Goal: Information Seeking & Learning: Learn about a topic

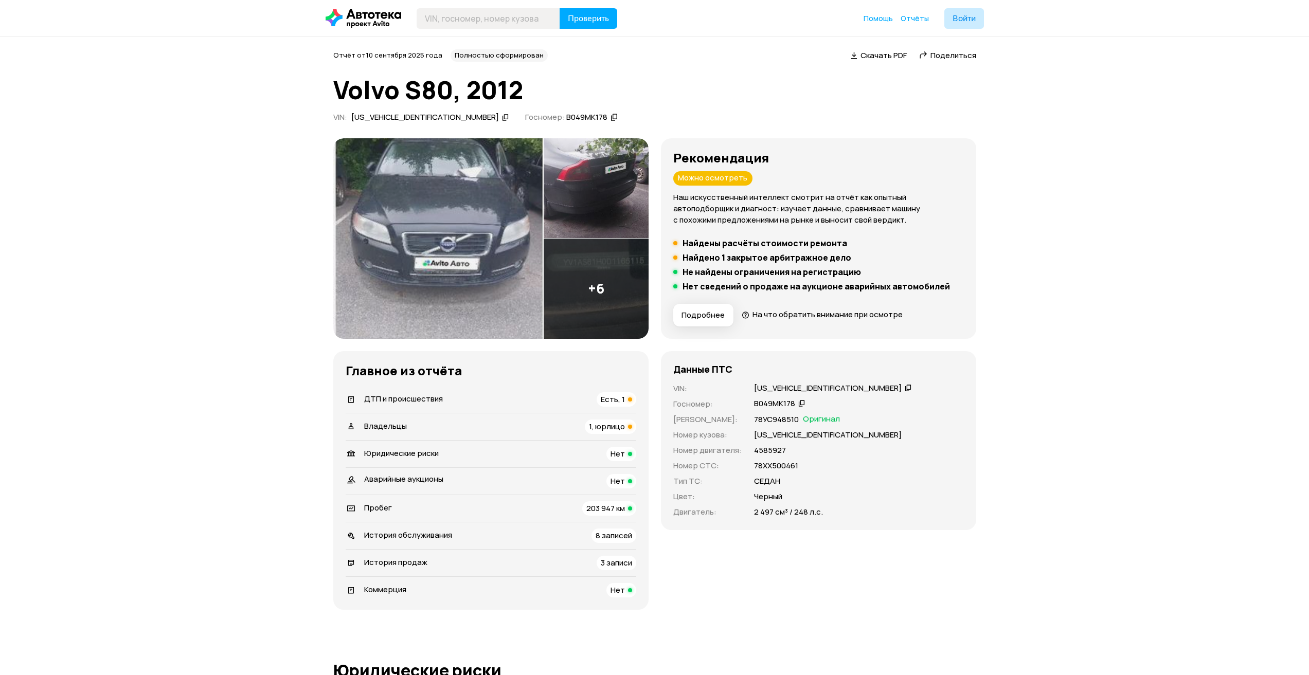
click at [616, 396] on span "Есть, 1" at bounding box center [613, 399] width 24 height 11
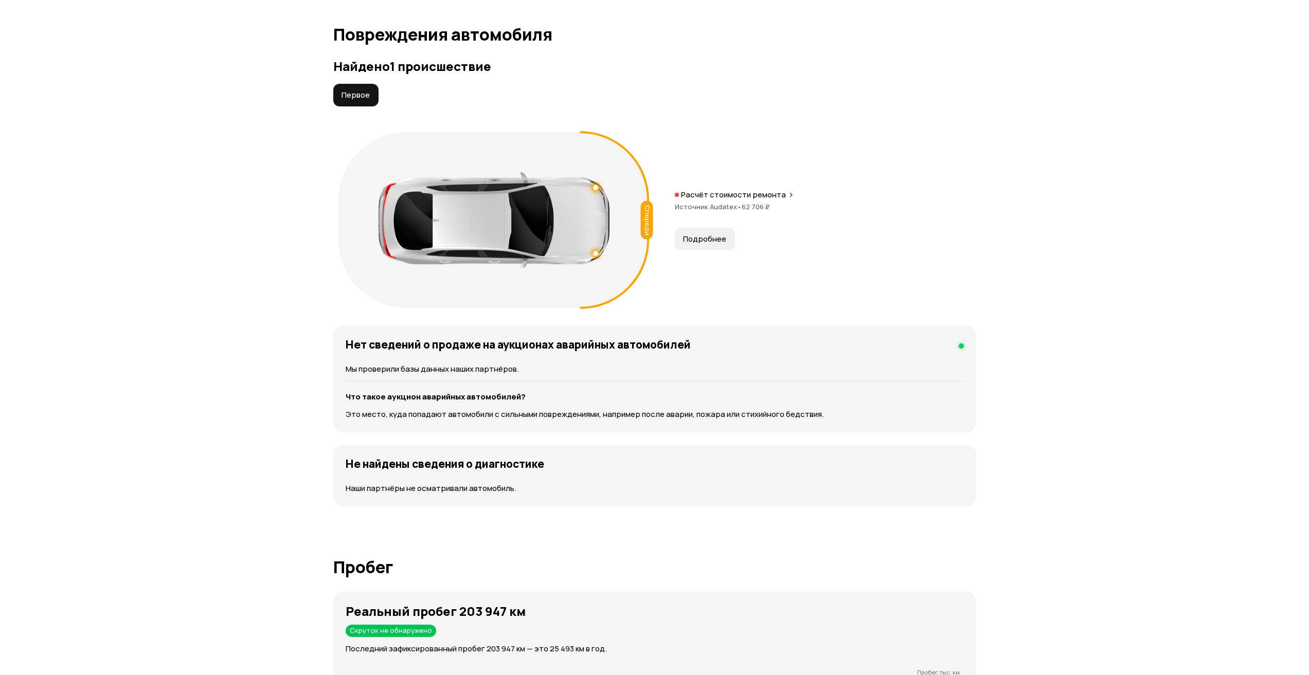
scroll to position [1077, 0]
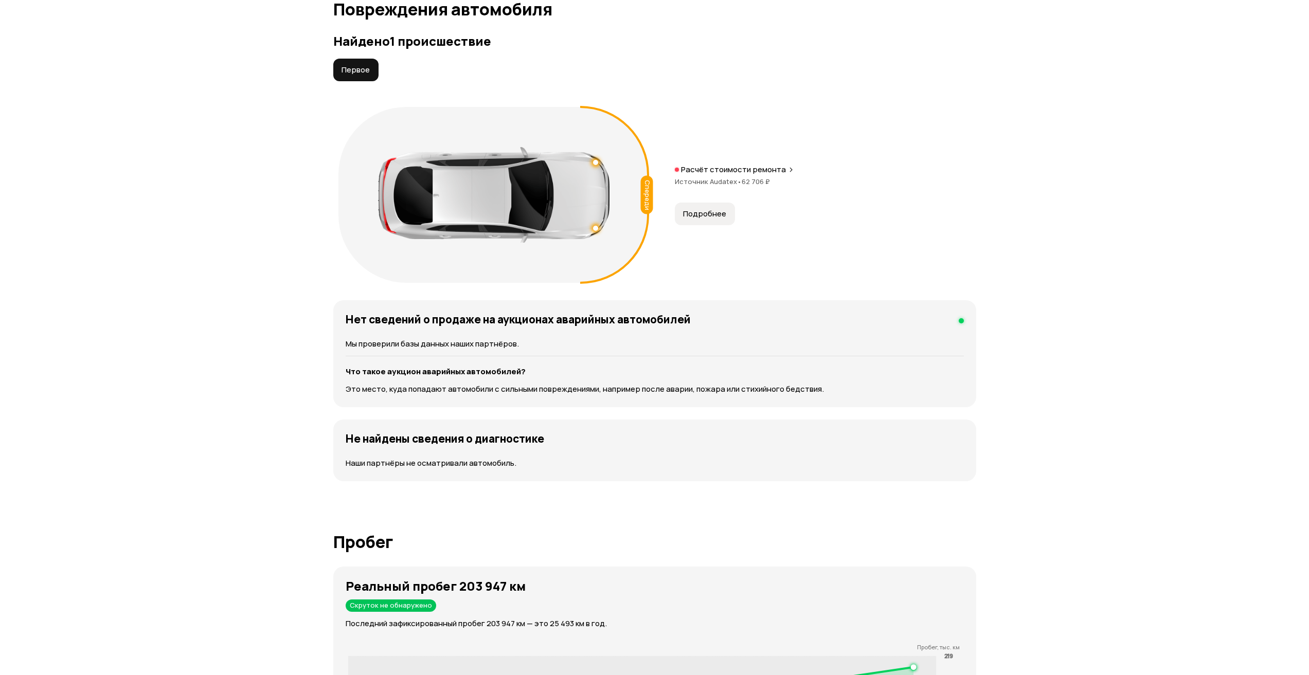
click at [368, 69] on span "Первое" at bounding box center [356, 70] width 28 height 10
click at [733, 169] on p "Расчёт стоимости ремонта" at bounding box center [733, 170] width 105 height 10
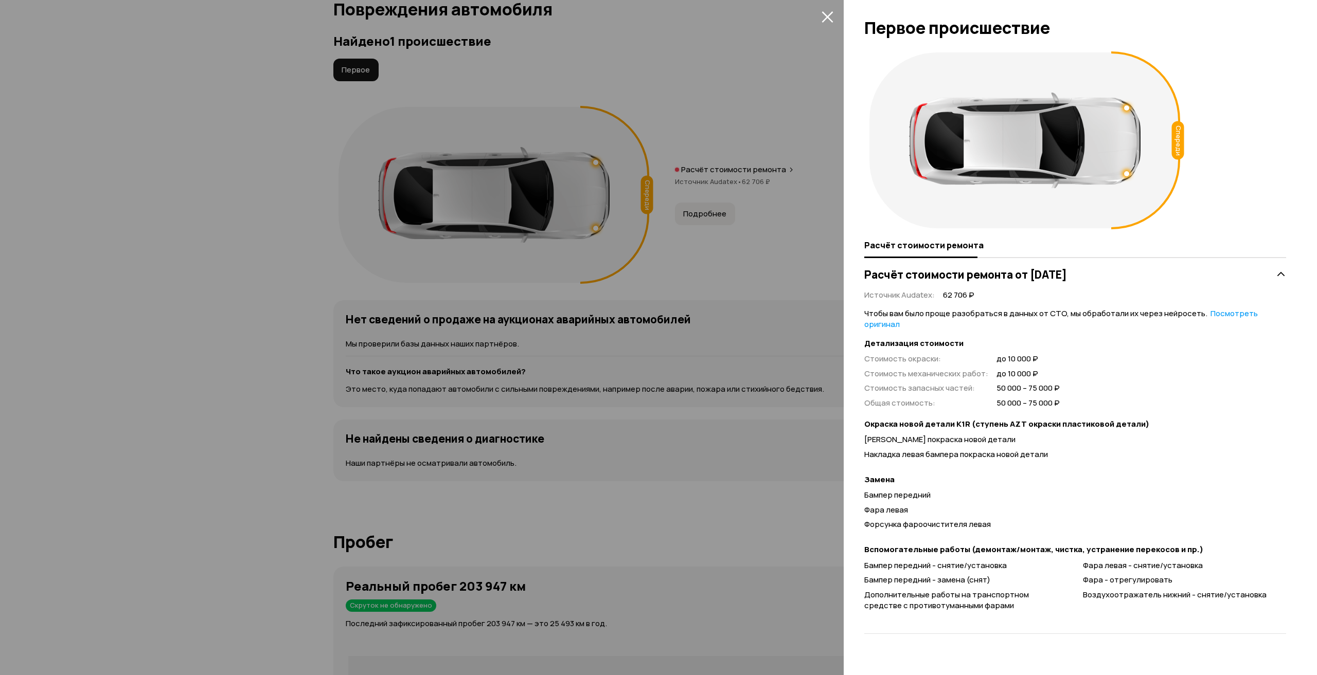
click at [802, 296] on div at bounding box center [658, 337] width 1317 height 675
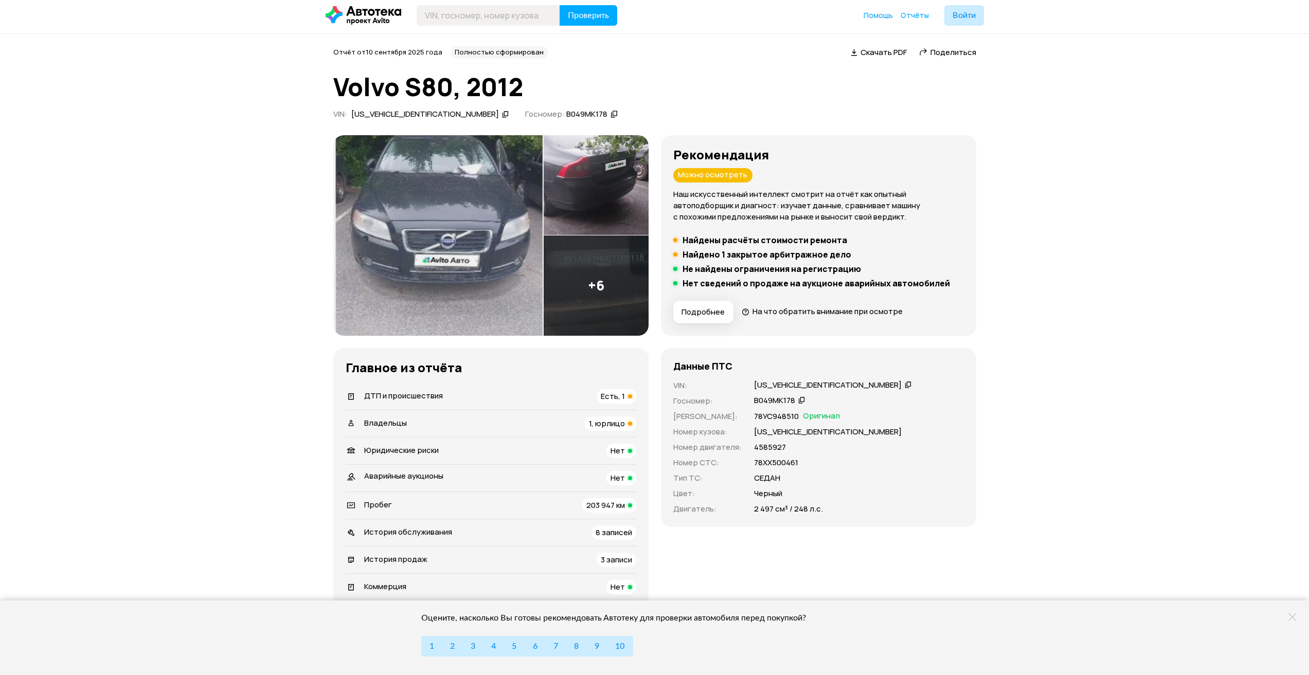
scroll to position [0, 0]
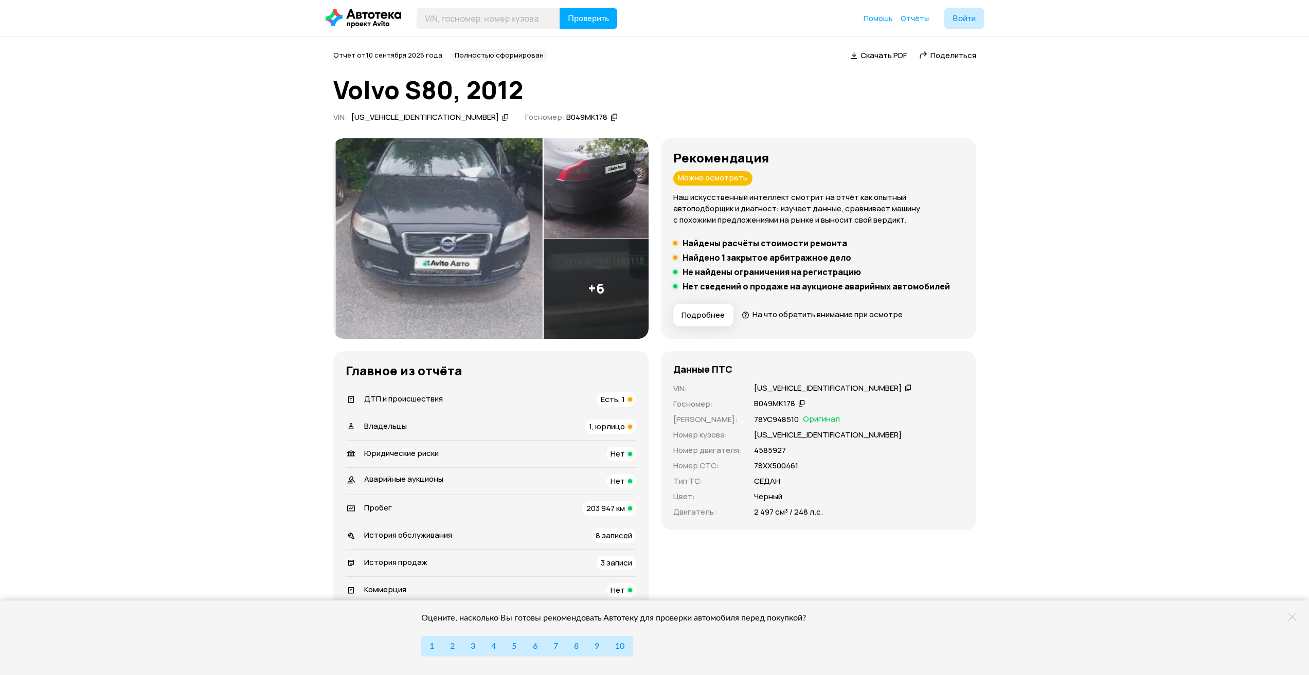
click at [466, 255] on img at bounding box center [438, 238] width 210 height 201
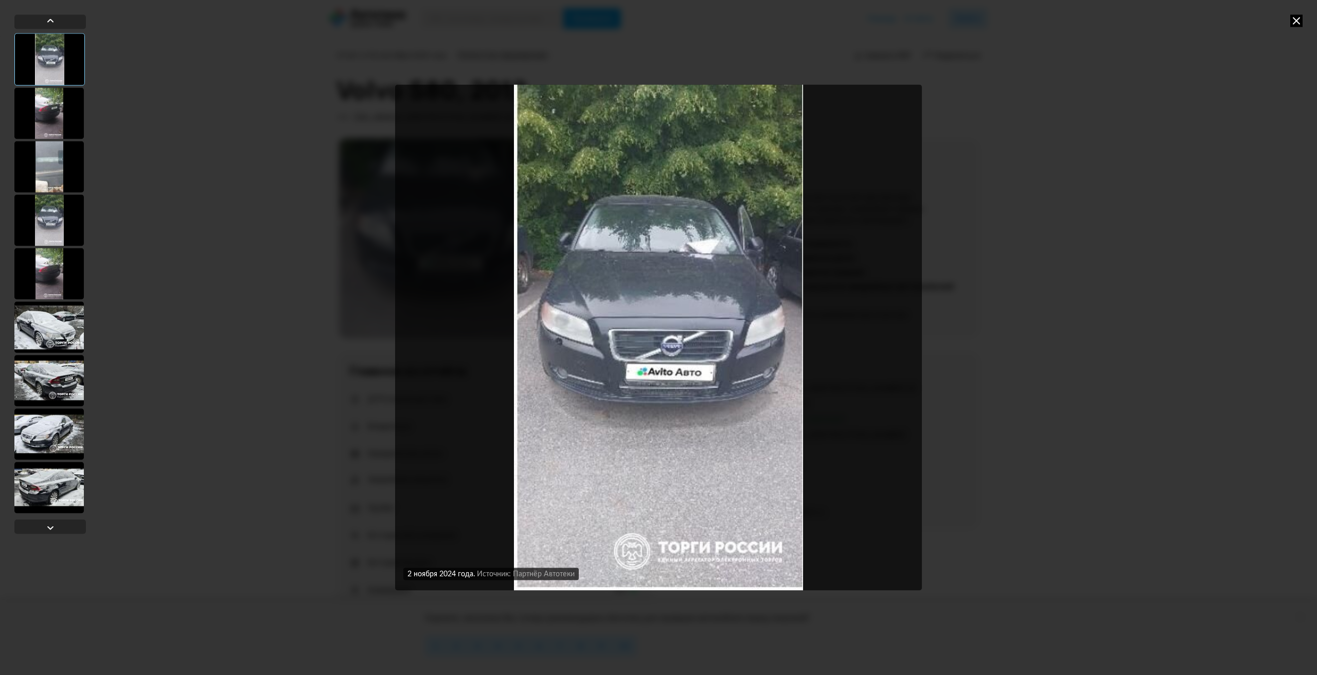
click at [49, 118] on div at bounding box center [48, 112] width 69 height 51
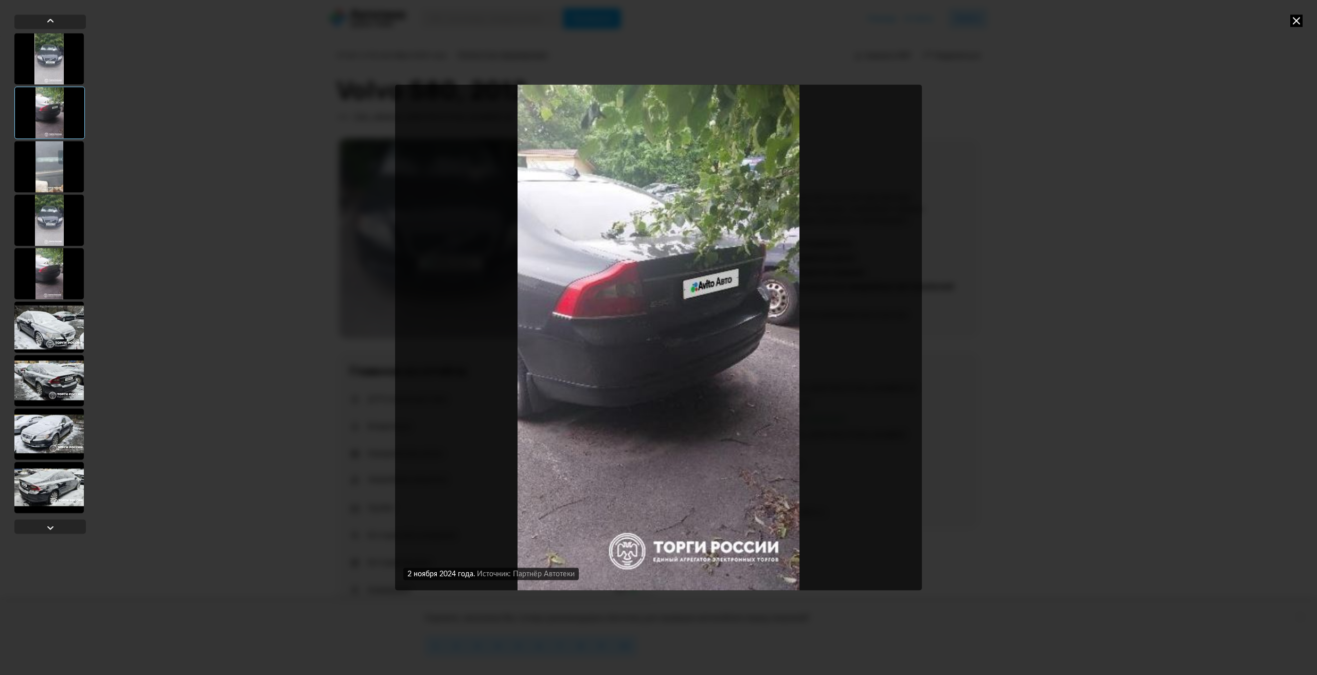
click at [47, 149] on div at bounding box center [48, 166] width 69 height 51
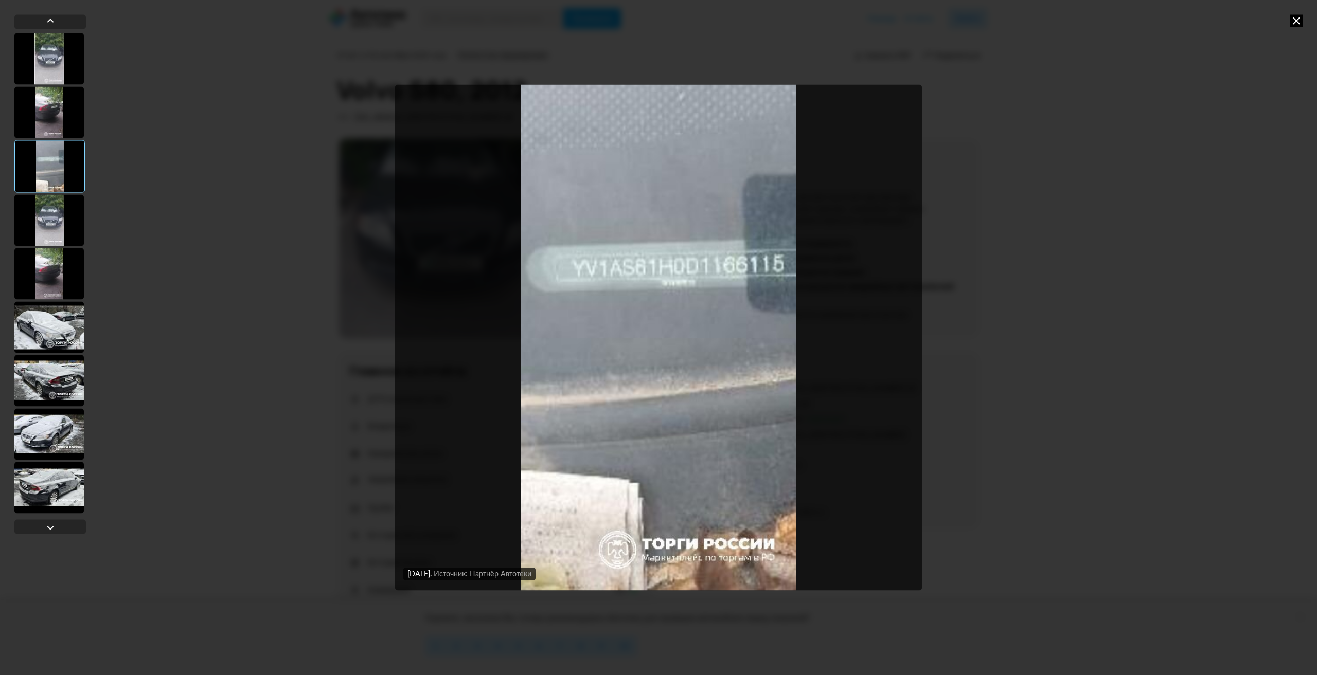
click at [47, 224] on div at bounding box center [48, 219] width 69 height 51
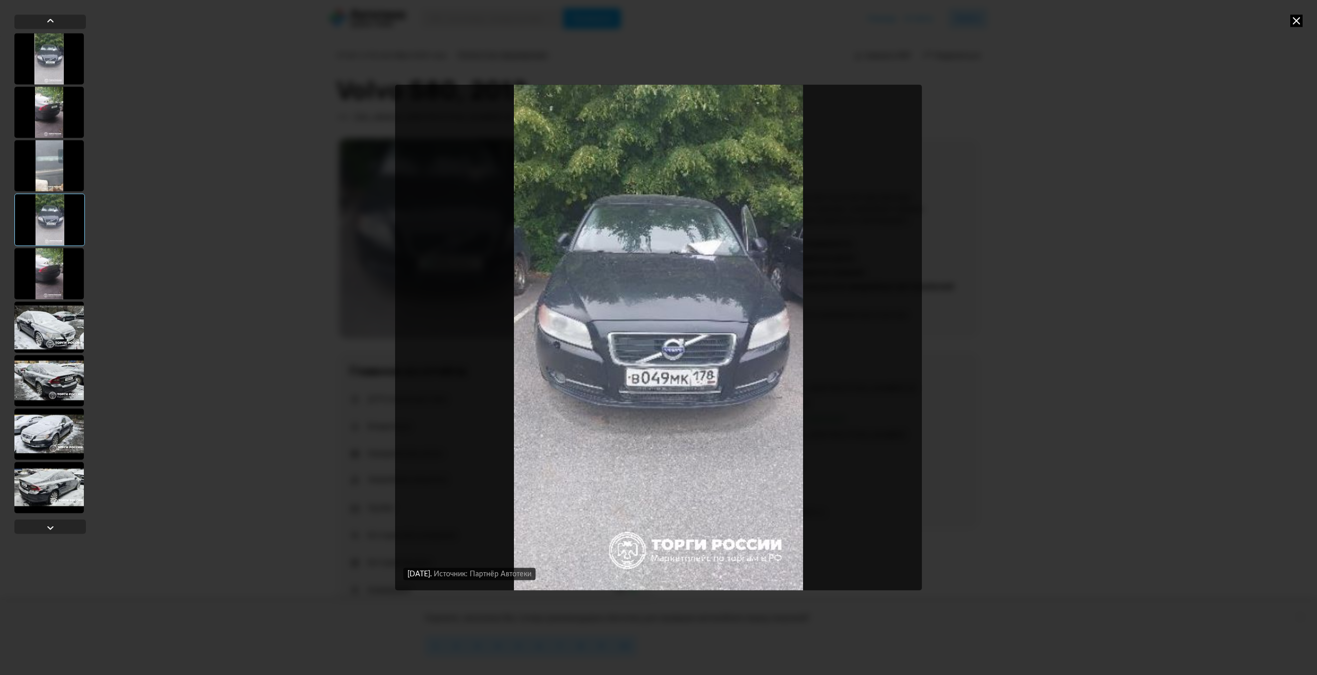
click at [47, 271] on div at bounding box center [48, 273] width 69 height 51
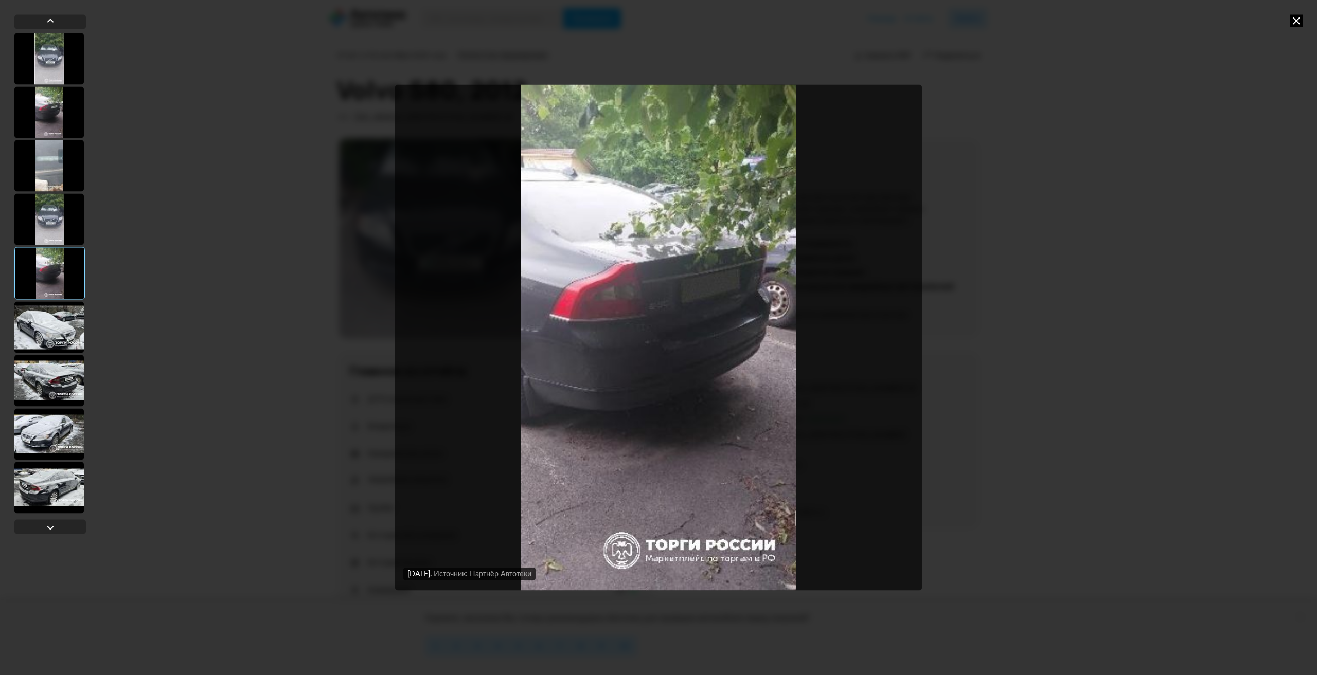
click at [56, 336] on div at bounding box center [48, 326] width 69 height 51
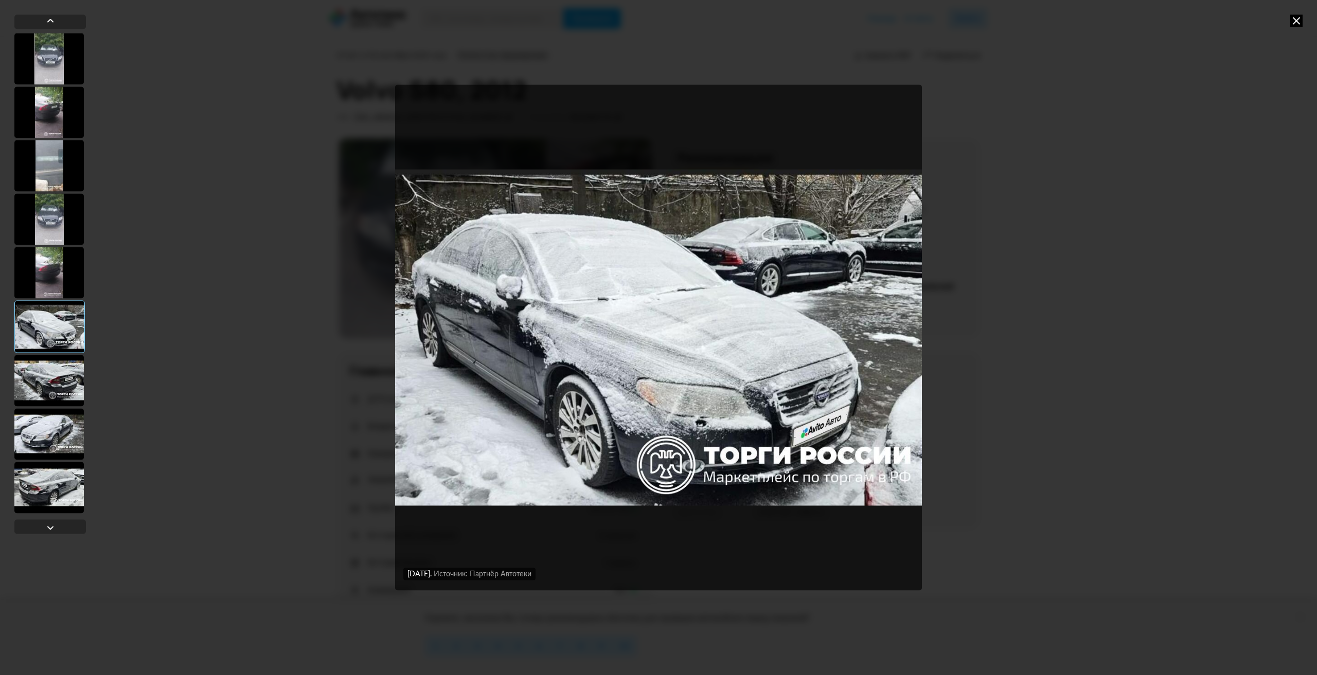
click at [46, 388] on div at bounding box center [48, 380] width 69 height 51
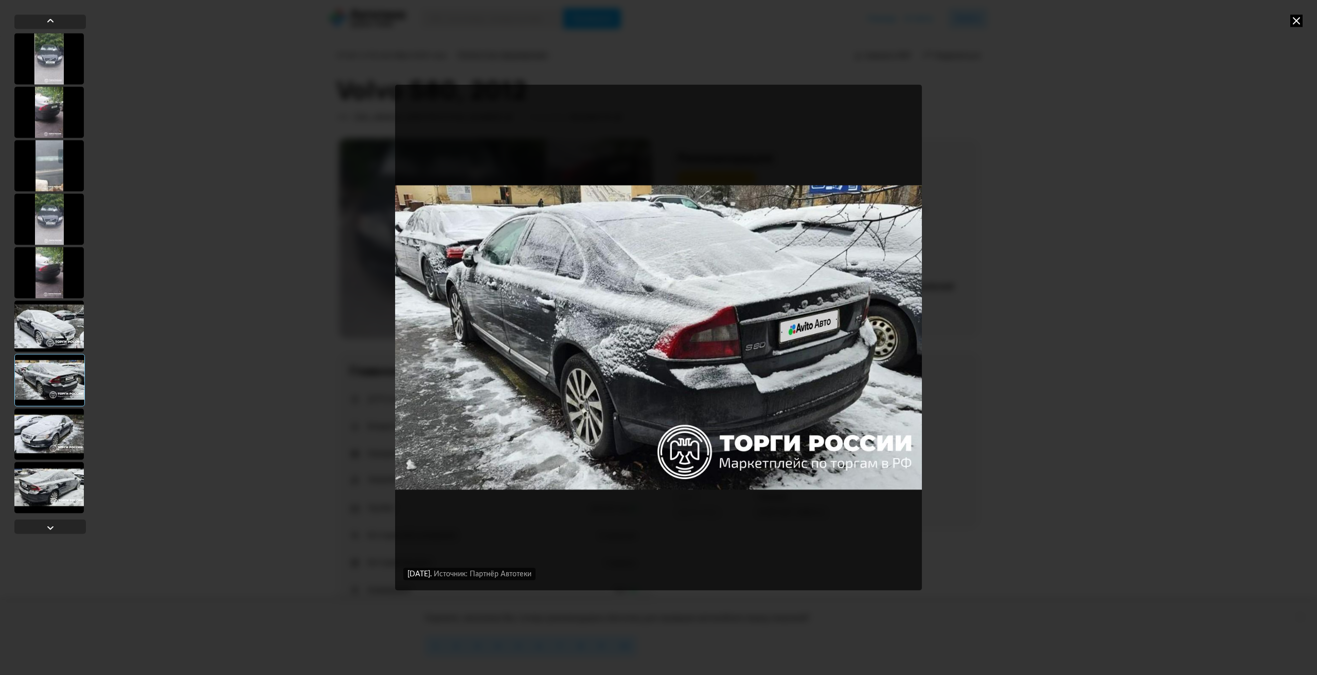
click at [57, 433] on div at bounding box center [48, 433] width 69 height 51
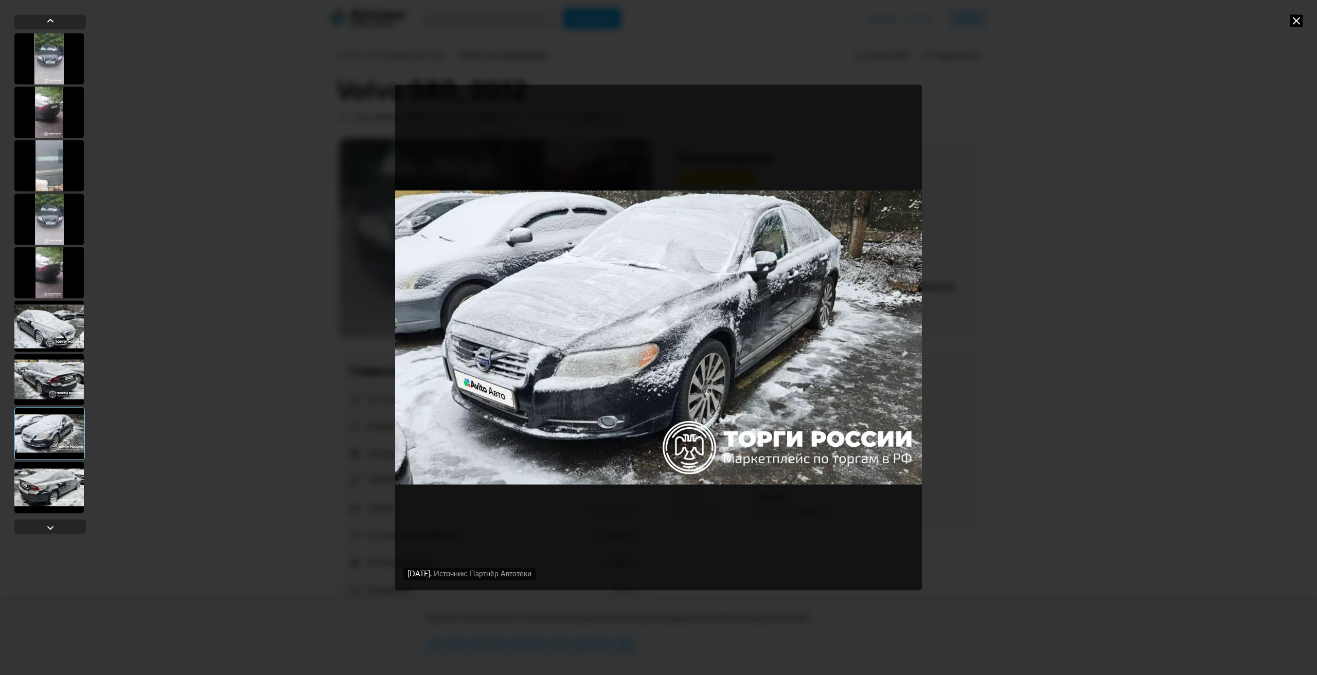
click at [50, 483] on div at bounding box center [48, 487] width 69 height 51
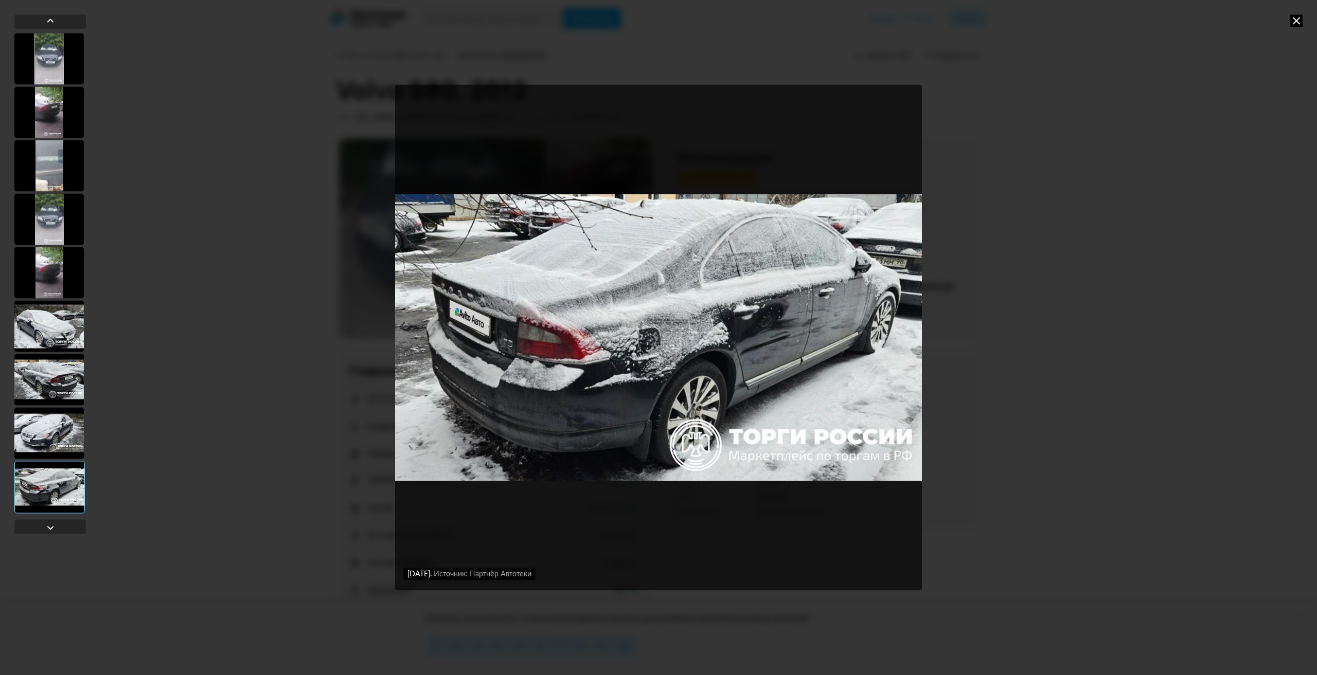
click at [56, 332] on div at bounding box center [48, 325] width 69 height 51
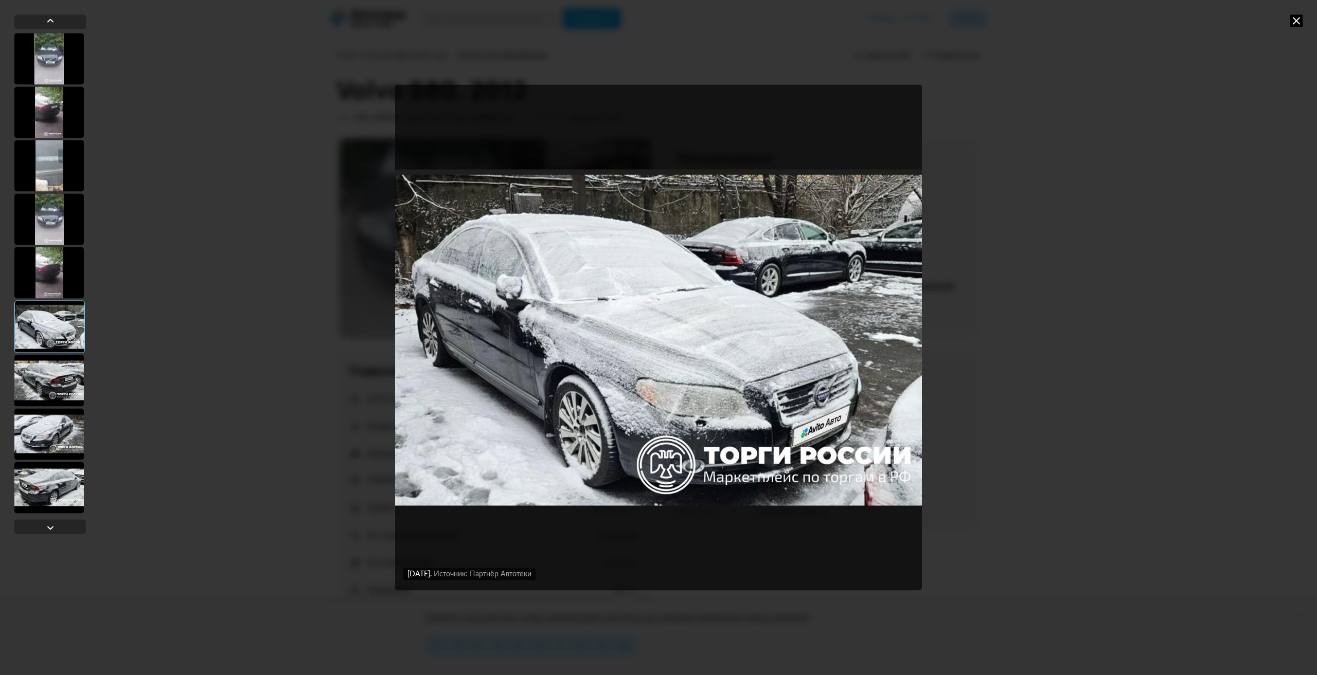
click at [60, 374] on div at bounding box center [48, 380] width 69 height 51
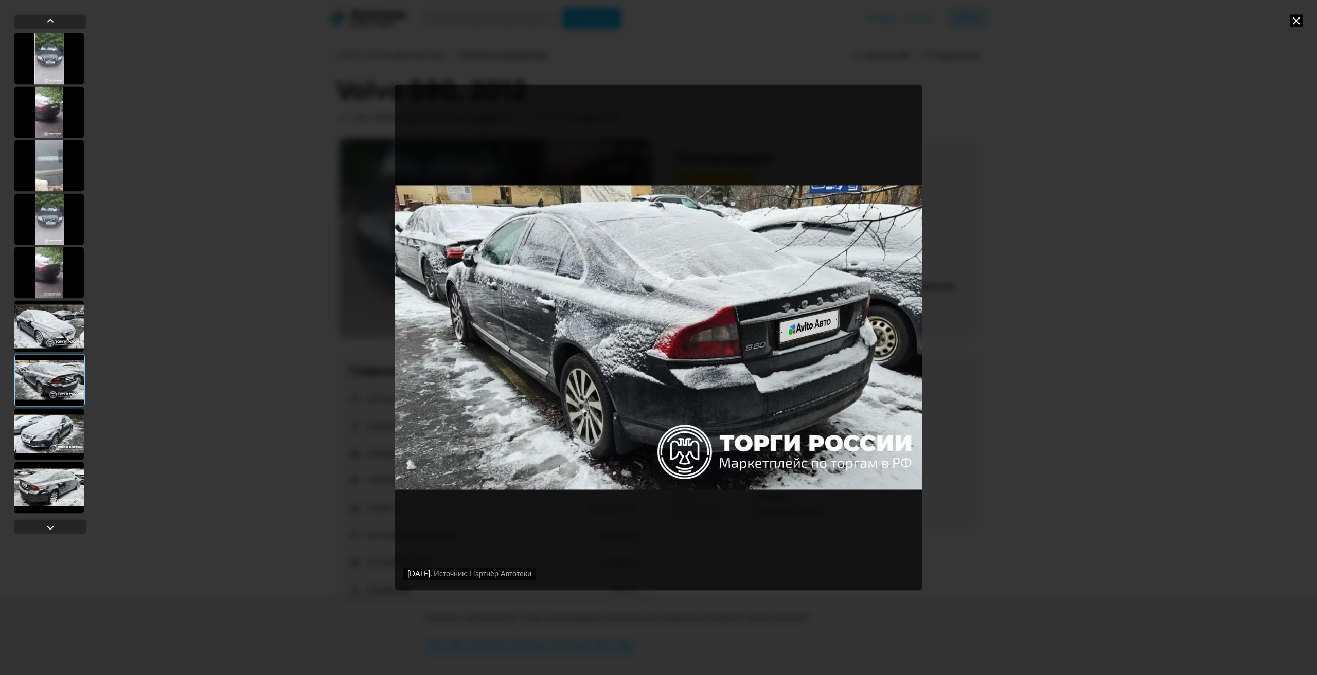
click at [57, 437] on div at bounding box center [48, 433] width 69 height 51
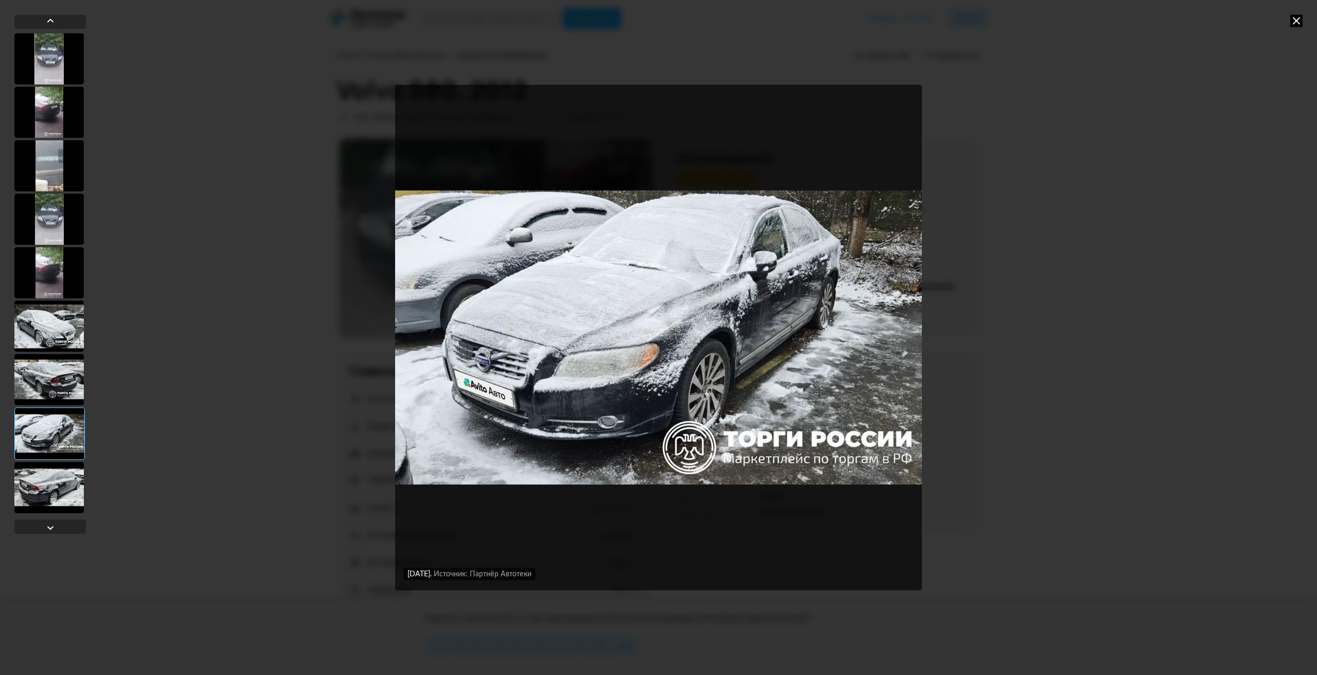
click at [61, 477] on div at bounding box center [48, 487] width 69 height 51
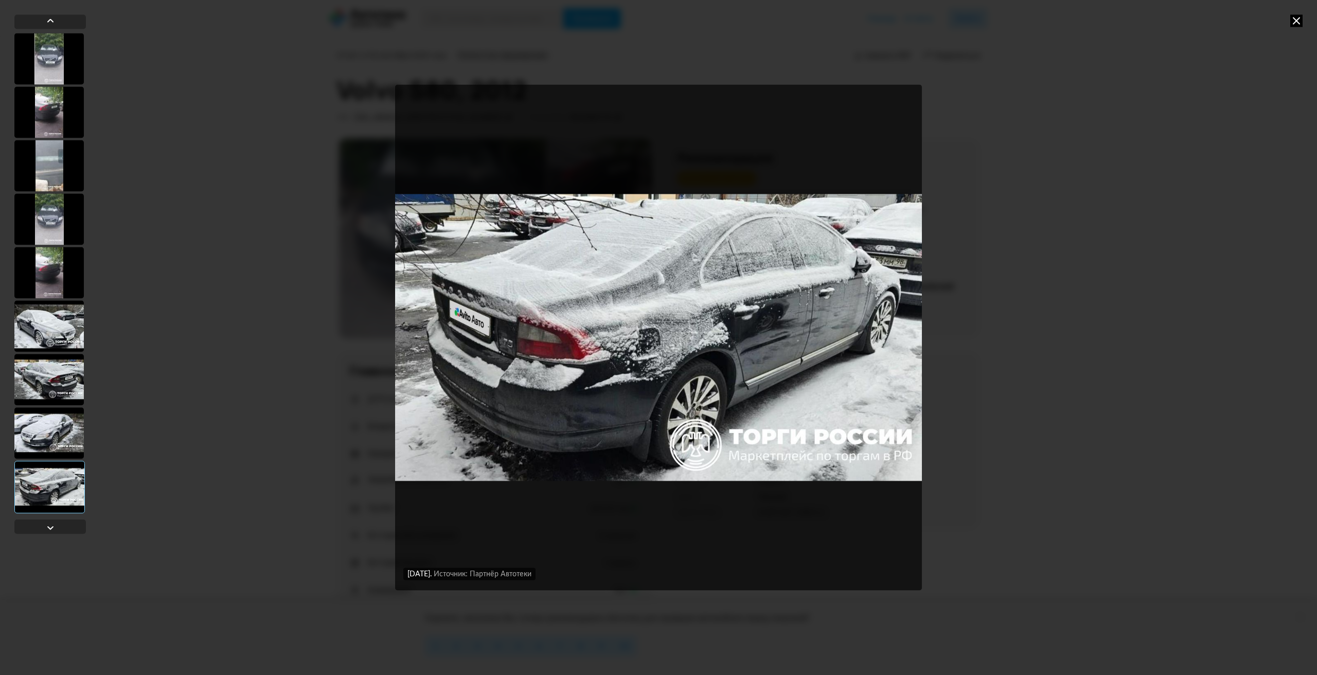
click at [52, 441] on div at bounding box center [48, 432] width 69 height 51
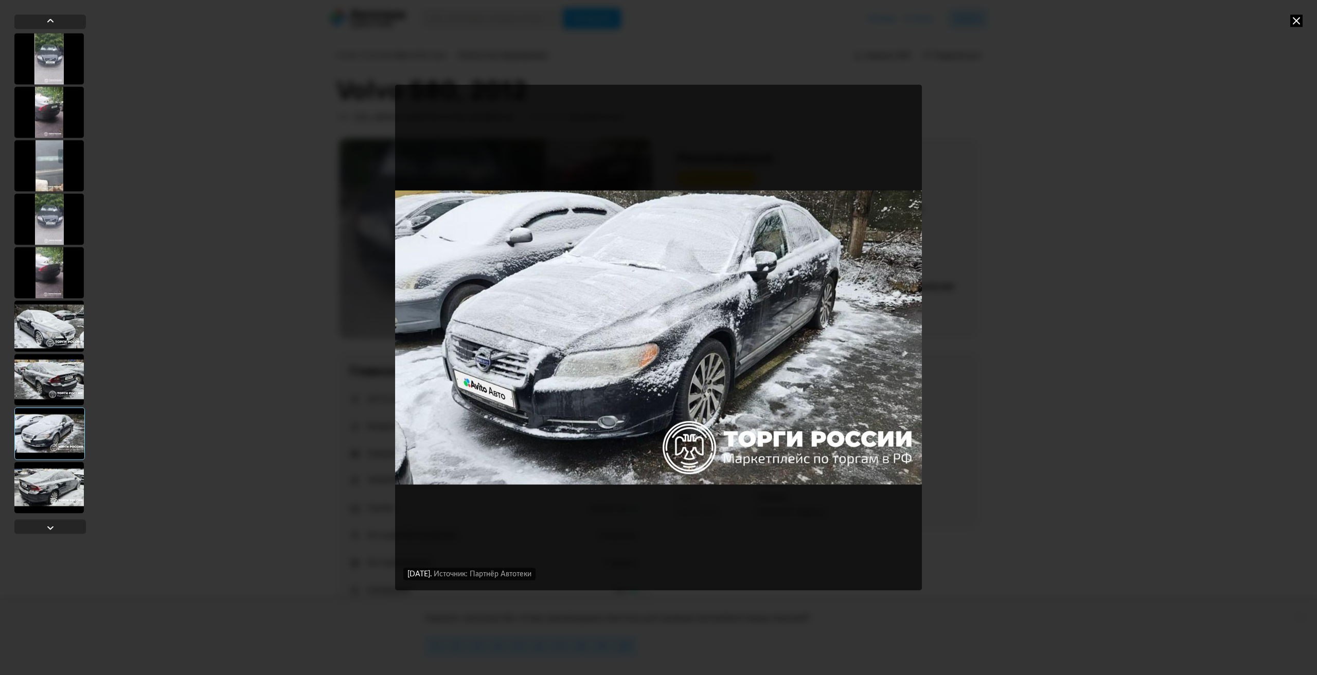
click at [61, 397] on div at bounding box center [48, 379] width 69 height 51
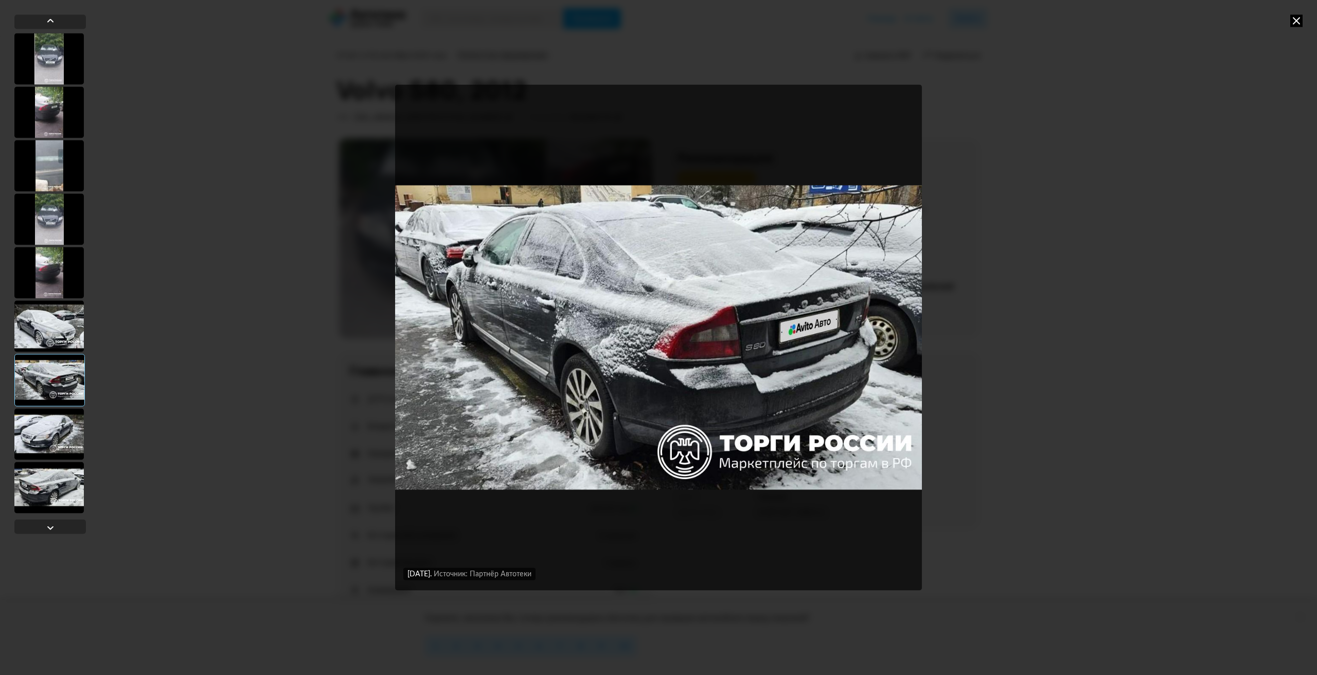
click at [65, 345] on div at bounding box center [48, 325] width 69 height 51
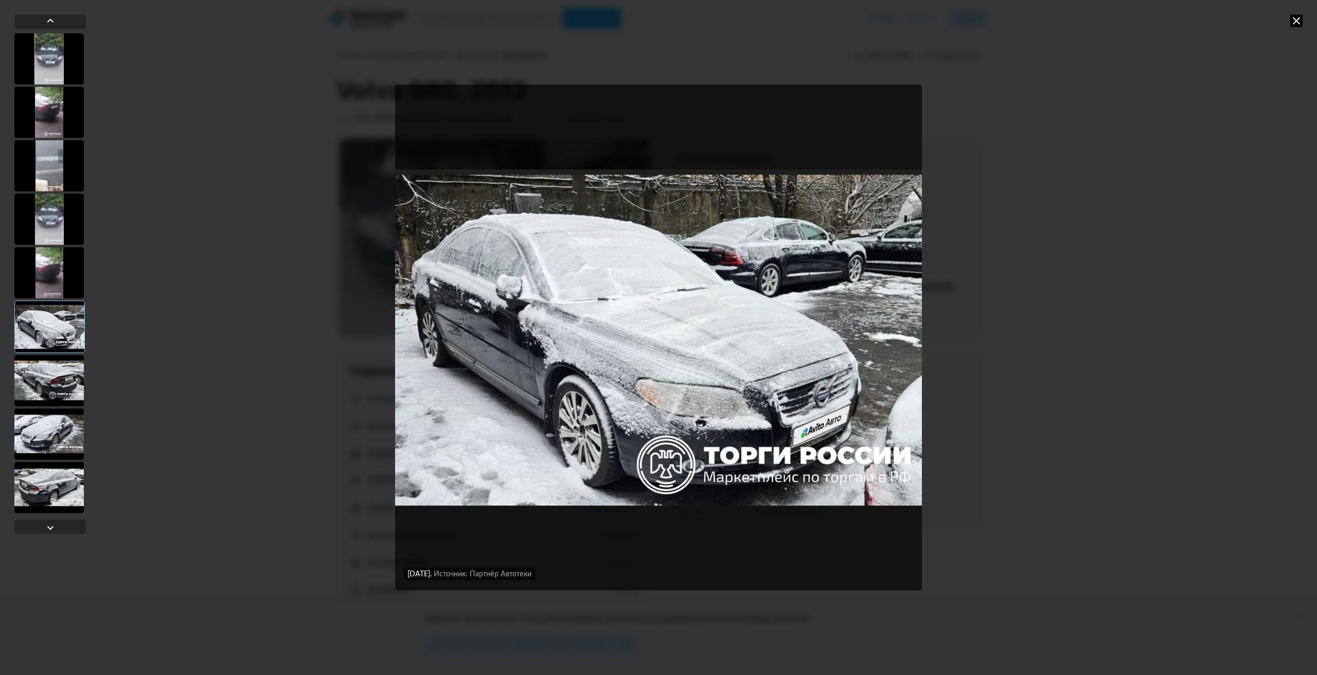
click at [67, 295] on div at bounding box center [48, 272] width 69 height 51
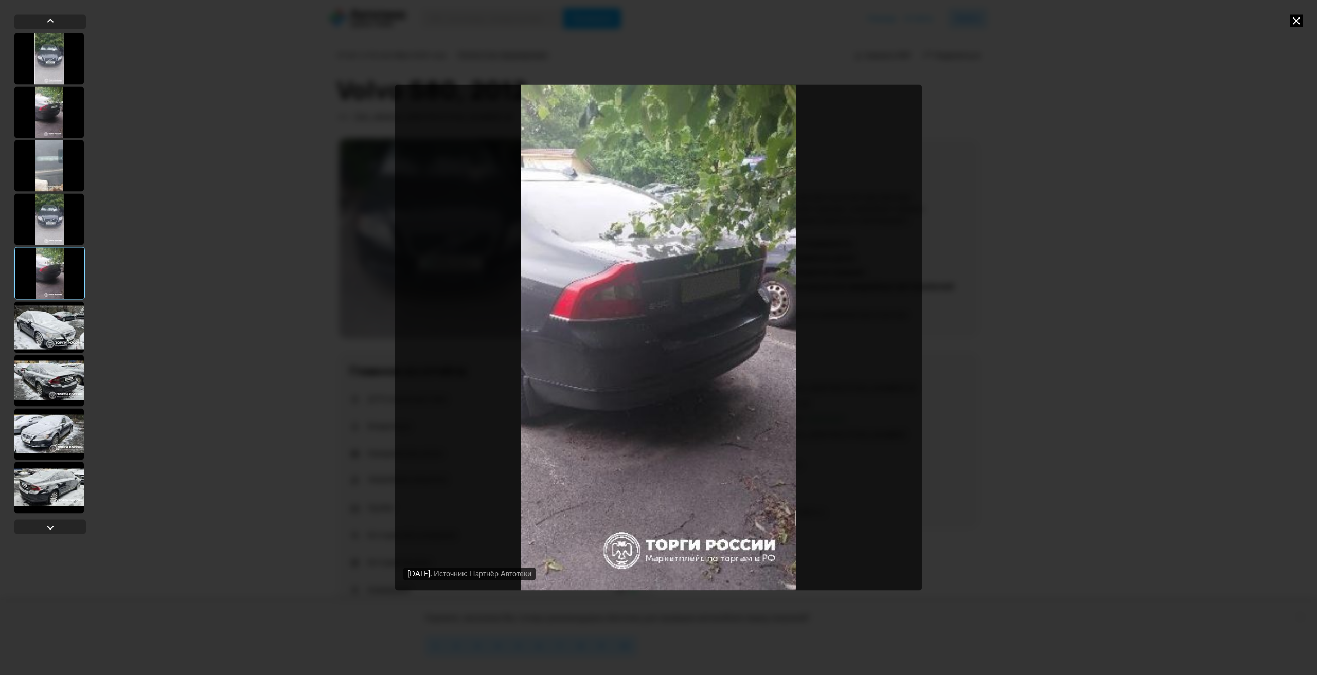
click at [65, 247] on div at bounding box center [49, 273] width 70 height 52
click at [65, 234] on div at bounding box center [48, 218] width 69 height 51
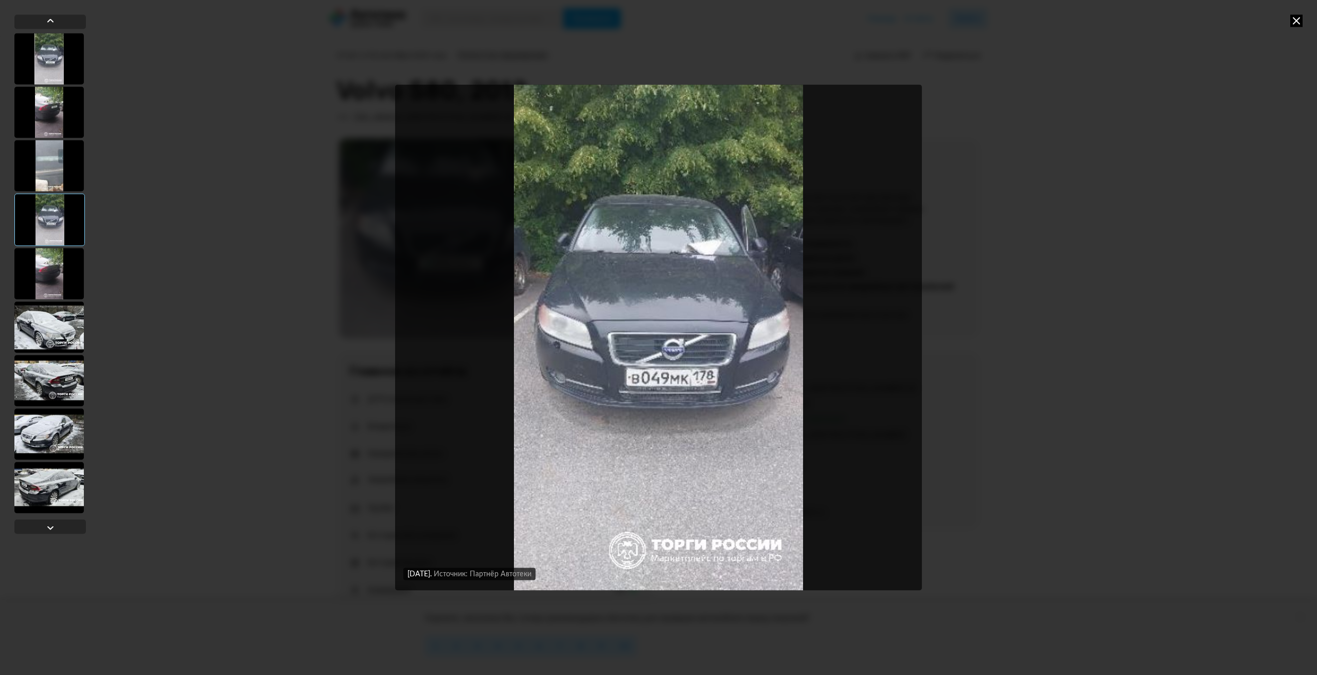
click at [58, 176] on div at bounding box center [48, 165] width 69 height 51
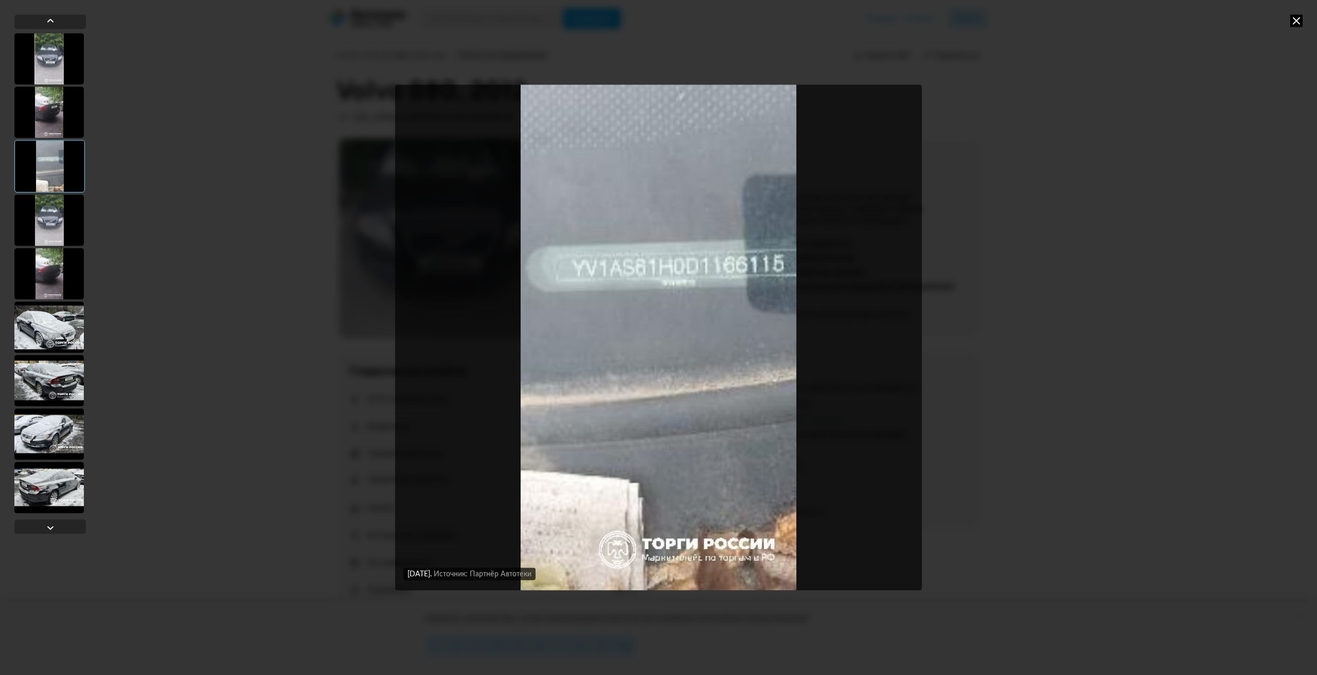
click at [46, 106] on div at bounding box center [48, 111] width 69 height 51
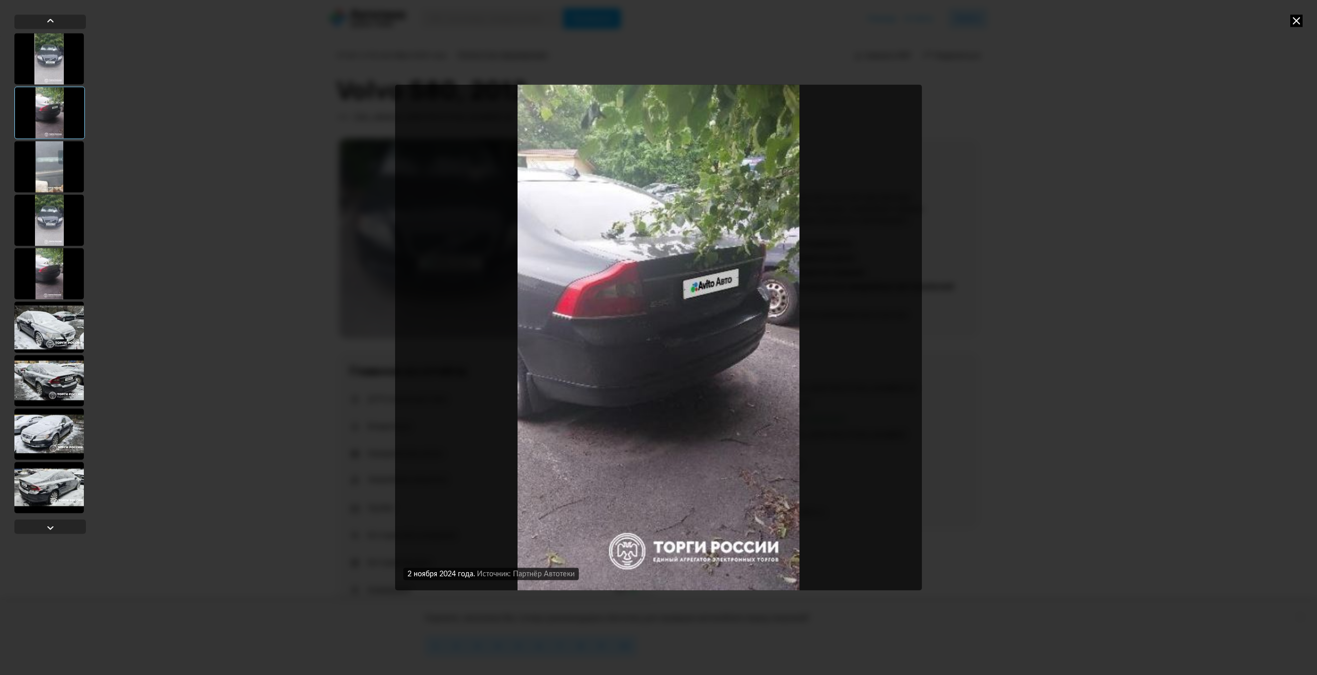
click at [1083, 280] on div "[DATE] Источник: Партнёр Автотеки [DATE] Источник: Партнёр Автотеки [DATE] Исто…" at bounding box center [658, 337] width 1317 height 675
click at [1295, 20] on icon at bounding box center [1296, 20] width 12 height 12
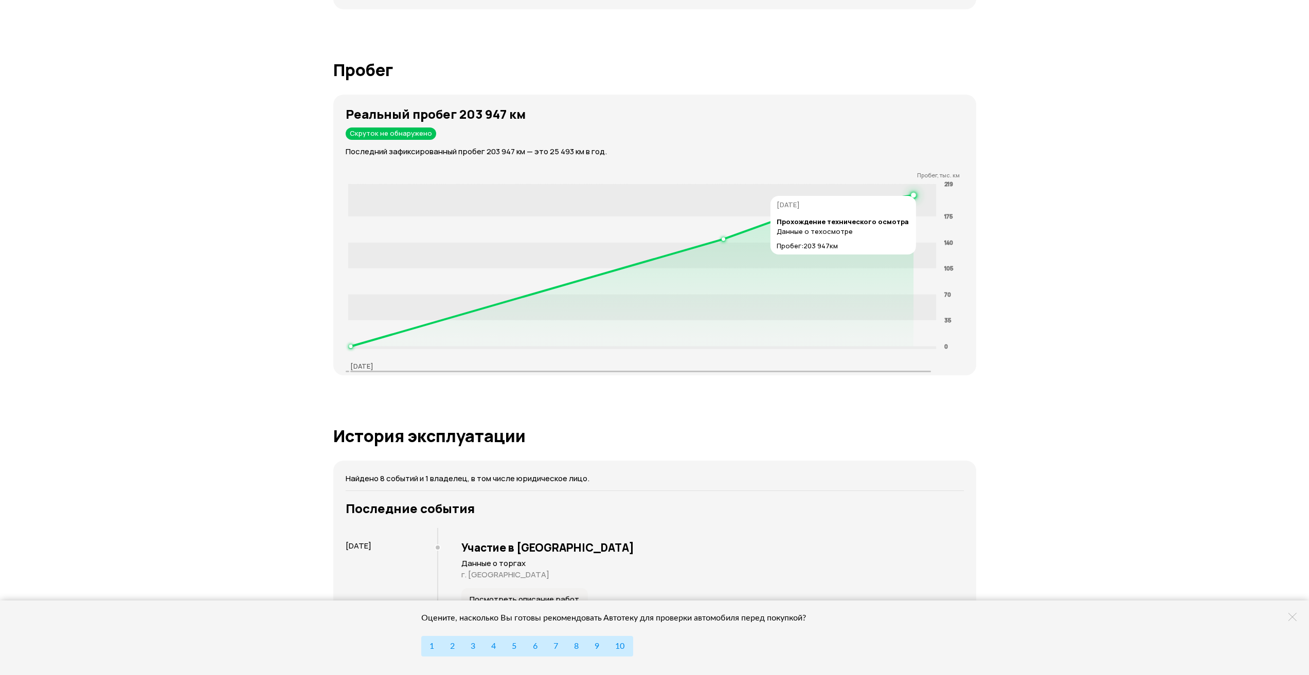
scroll to position [1543, 0]
